Goal: Register for event/course

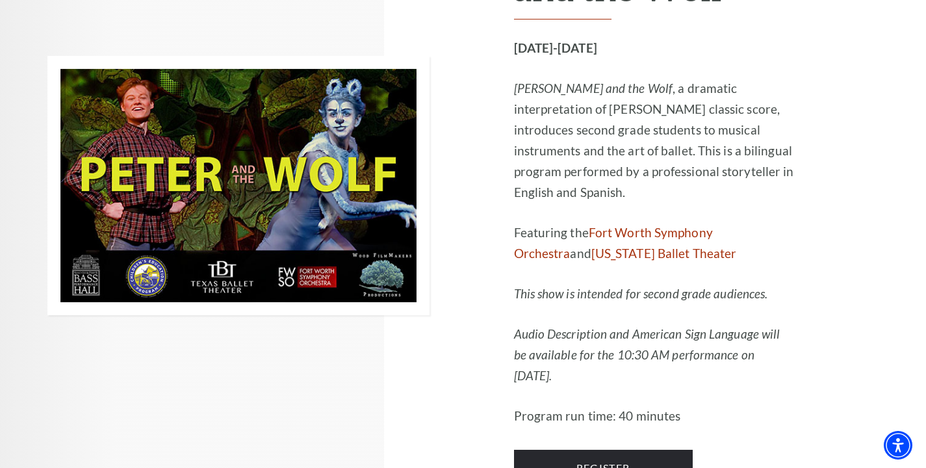
scroll to position [1888, 0]
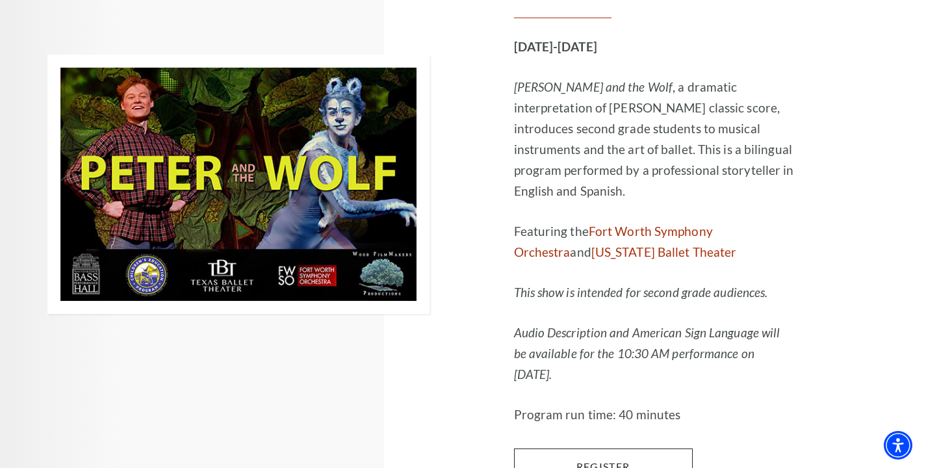
click at [619, 448] on link "Register" at bounding box center [603, 466] width 179 height 36
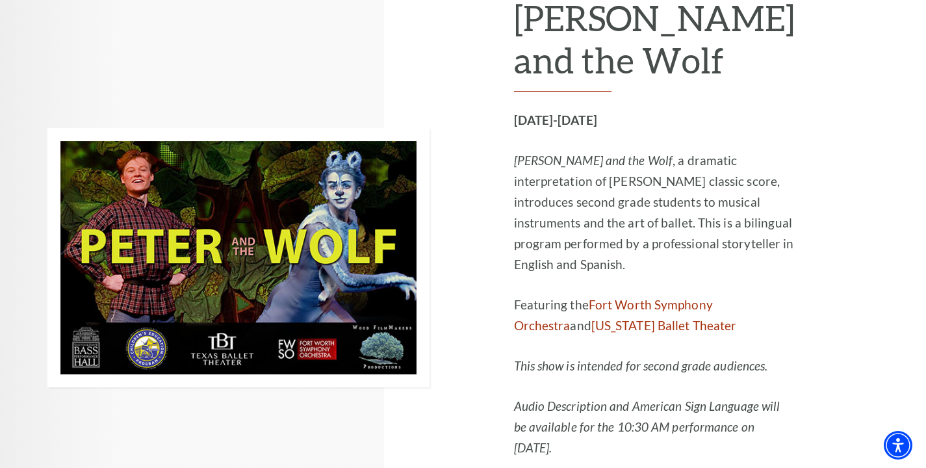
scroll to position [1817, 0]
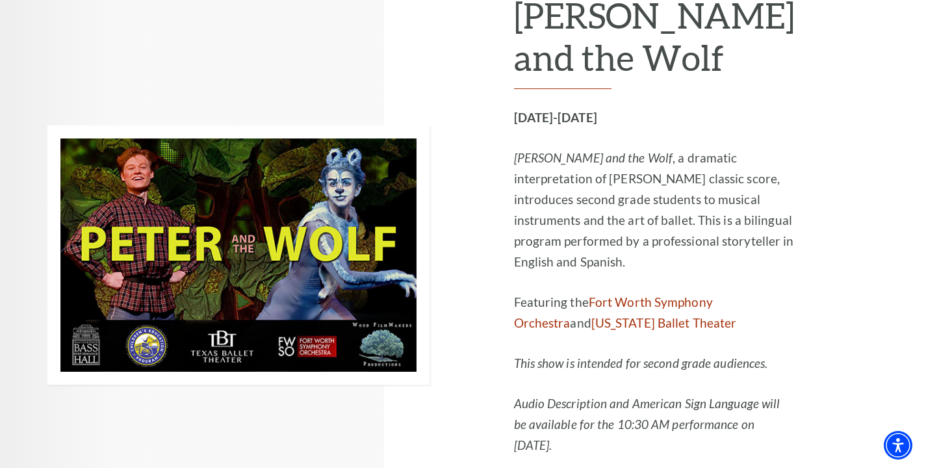
drag, startPoint x: 663, startPoint y: 74, endPoint x: 537, endPoint y: 86, distance: 126.0
click at [537, 107] on div "[DATE]-[DATE] [PERSON_NAME] and the Wolf , a dramatic interpretation of [PERSON…" at bounding box center [654, 301] width 281 height 389
drag, startPoint x: 538, startPoint y: 78, endPoint x: 657, endPoint y: 88, distance: 119.3
click at [657, 107] on div "[DATE]-[DATE] [PERSON_NAME] and the Wolf , a dramatic interpretation of [PERSON…" at bounding box center [654, 301] width 281 height 389
copy div "[DATE]-[DATE]"
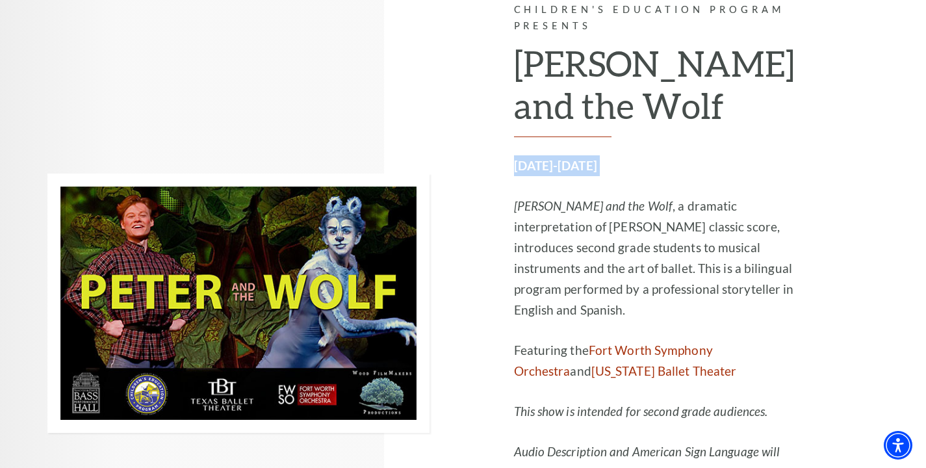
scroll to position [1772, 0]
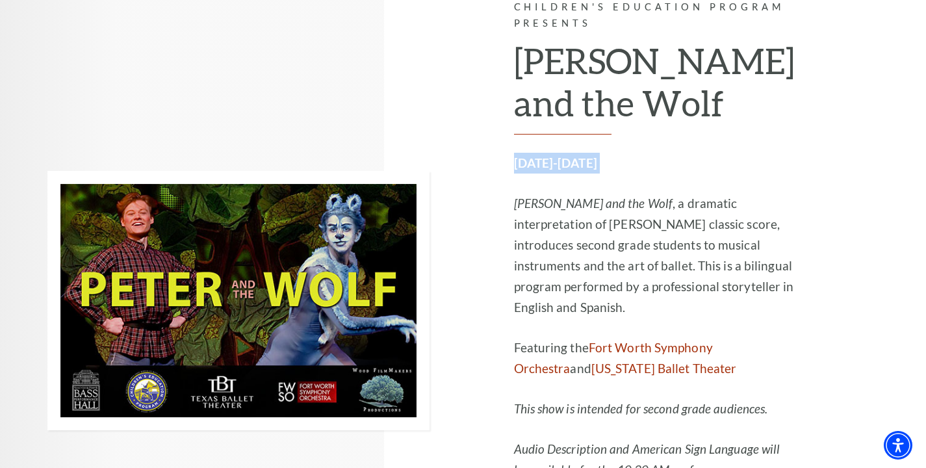
copy div "[DATE]-[DATE]"
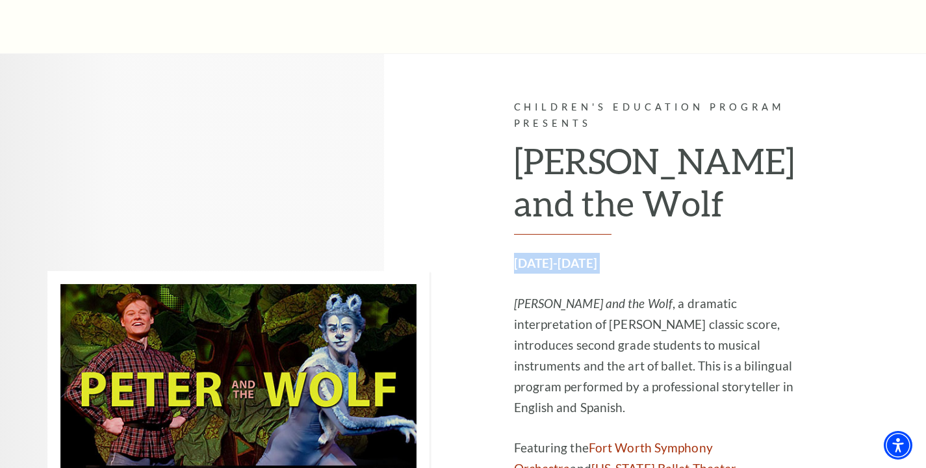
scroll to position [1664, 0]
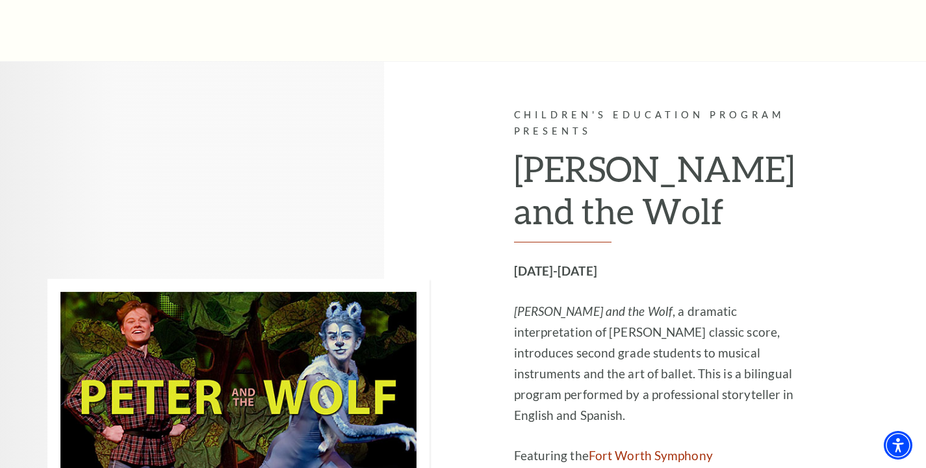
click at [539, 107] on p "Children's Education Program Presents" at bounding box center [654, 123] width 281 height 32
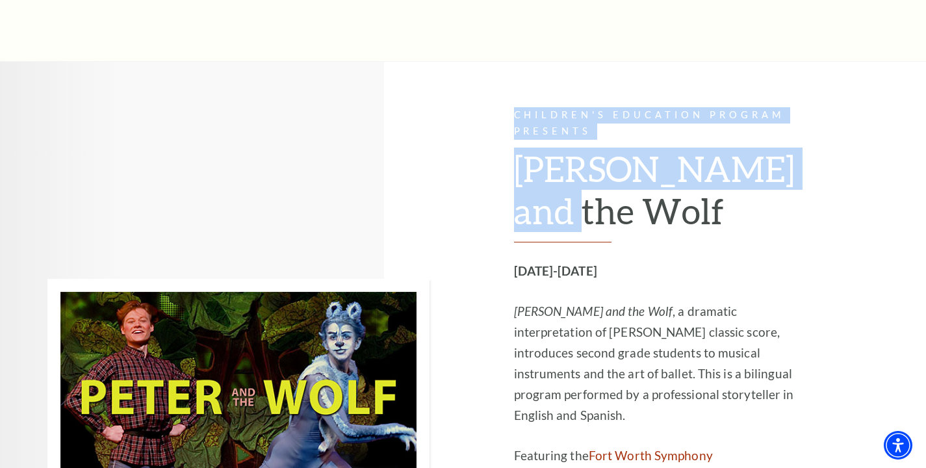
drag, startPoint x: 637, startPoint y: 177, endPoint x: 539, endPoint y: 75, distance: 142.0
click at [539, 107] on div "Children's Education Program Presents [PERSON_NAME] and the Wolf [DATE]-[DATE] …" at bounding box center [654, 408] width 281 height 602
copy div "Children's Education Program Presents [PERSON_NAME] and the Wolf"
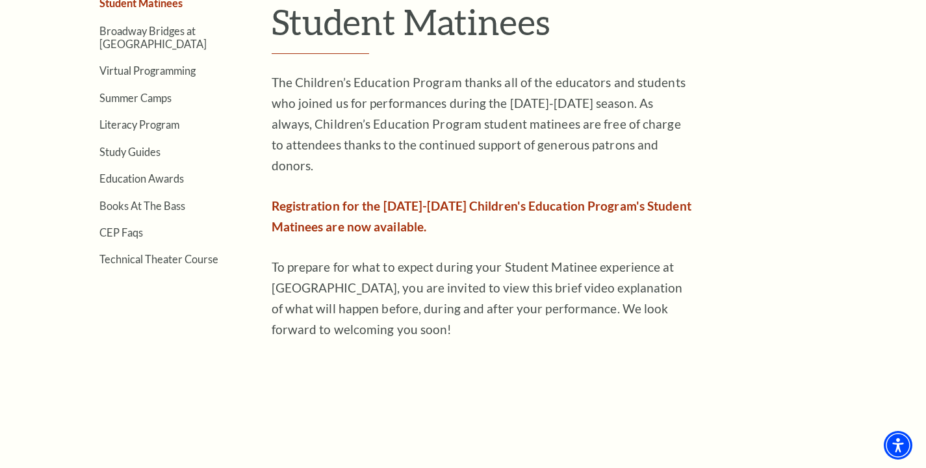
scroll to position [446, 0]
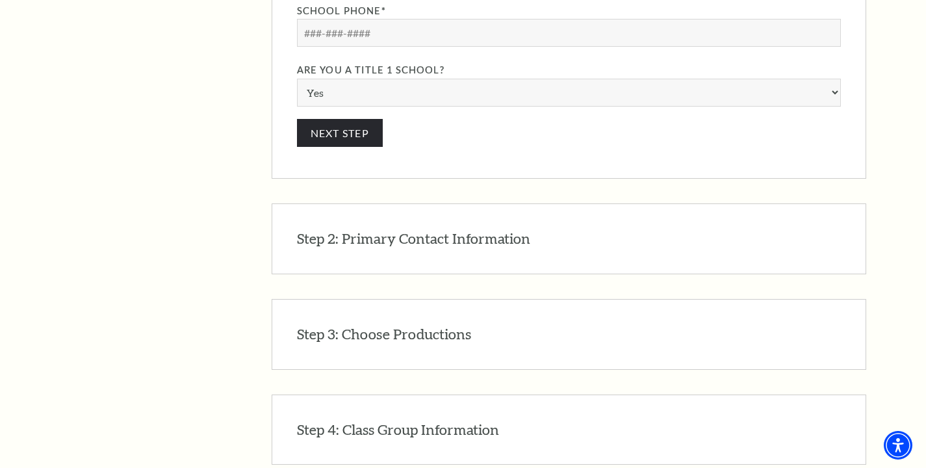
scroll to position [1595, 0]
click at [569, 298] on div "Step 3: Choose Productions EDIT Please see list of all productions that are ava…" at bounding box center [569, 333] width 594 height 71
click at [420, 324] on h3 "Step 3: Choose Productions" at bounding box center [384, 334] width 174 height 20
click at [433, 419] on h3 "Step 4: Class Group Information" at bounding box center [398, 429] width 202 height 20
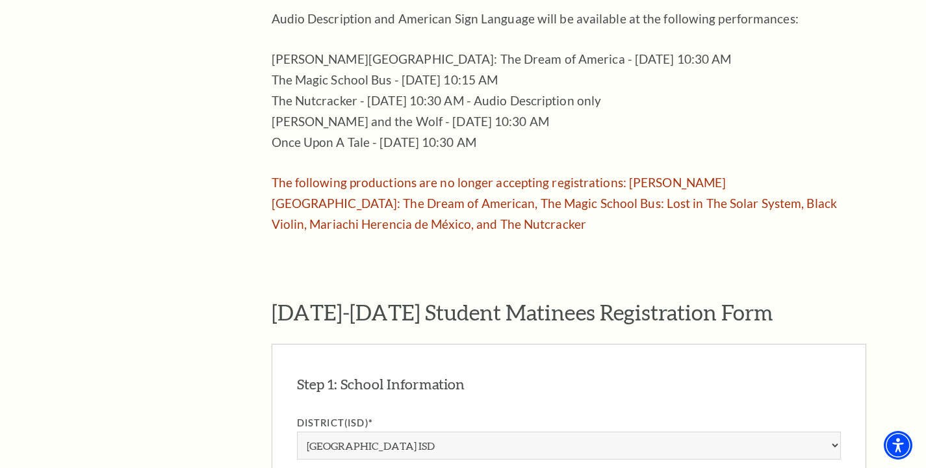
scroll to position [763, 0]
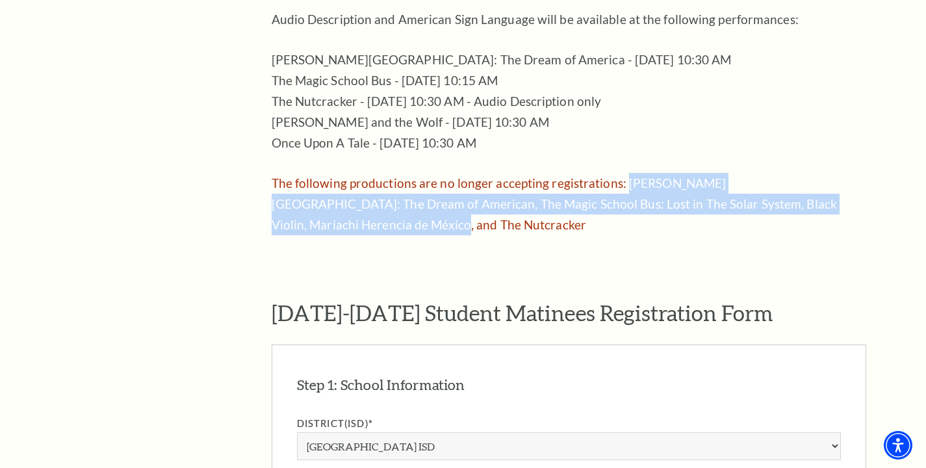
drag, startPoint x: 622, startPoint y: 147, endPoint x: 839, endPoint y: 171, distance: 218.3
click at [837, 175] on span "The following productions are no longer accepting registrations: [PERSON_NAME][…" at bounding box center [555, 203] width 566 height 57
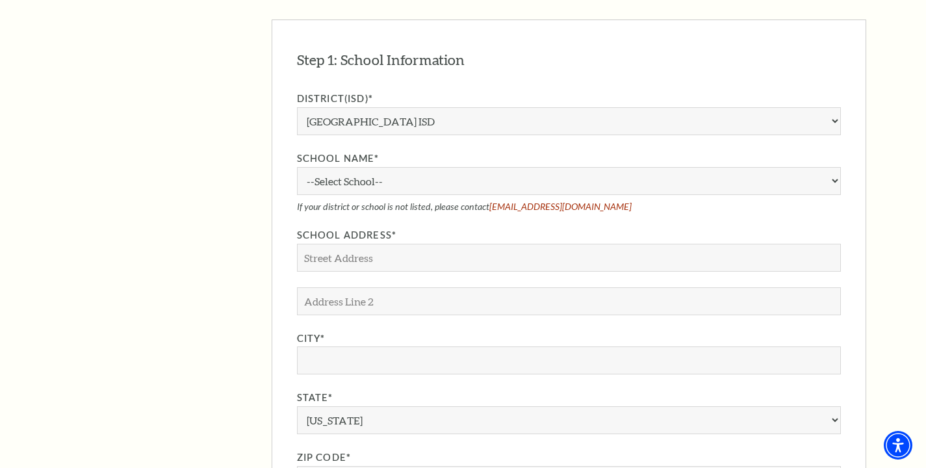
scroll to position [1088, 0]
drag, startPoint x: 591, startPoint y: 126, endPoint x: 490, endPoint y: 129, distance: 101.4
click at [490, 201] on p "If your district or school is not listed, please contact [EMAIL_ADDRESS][DOMAIN…" at bounding box center [569, 206] width 544 height 11
copy p "[EMAIL_ADDRESS][DOMAIN_NAME]"
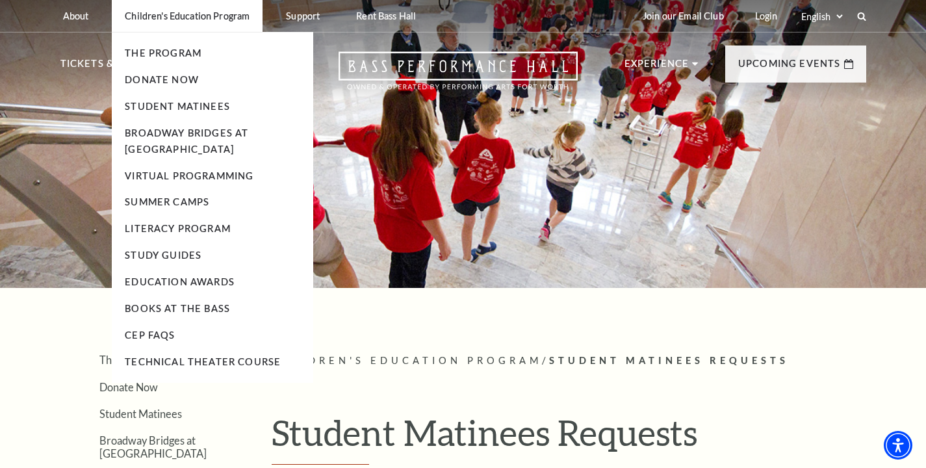
scroll to position [0, 0]
